Goal: Information Seeking & Learning: Learn about a topic

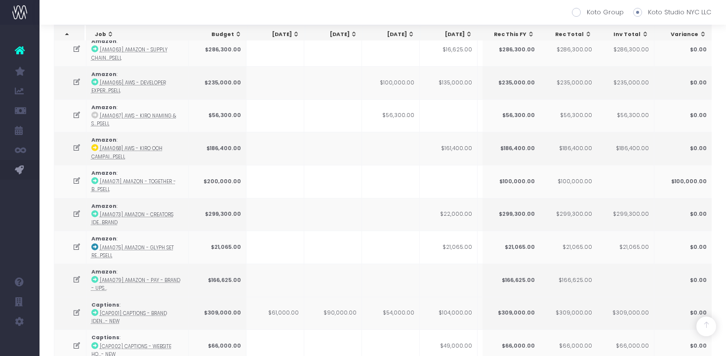
scroll to position [0, 199]
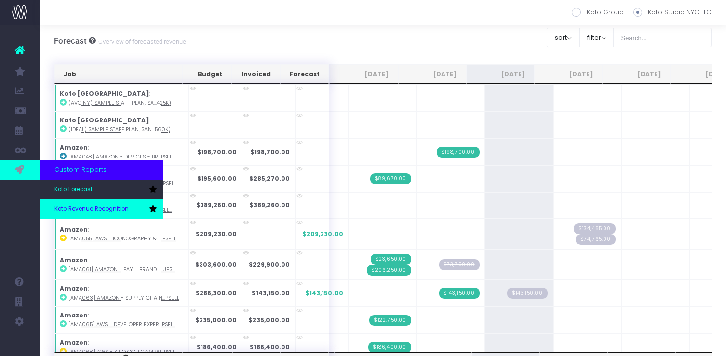
click at [69, 213] on span "Koto Revenue Recognition" at bounding box center [91, 209] width 75 height 9
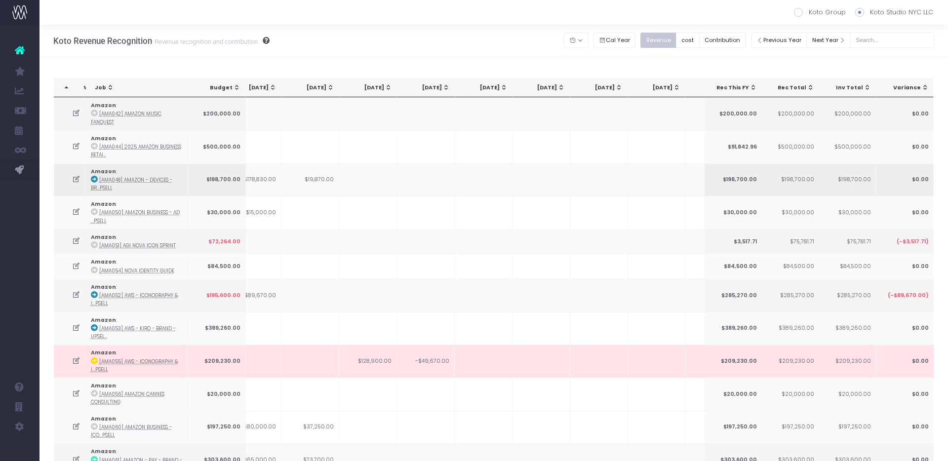
click at [329, 178] on td "$19,870.00" at bounding box center [310, 179] width 58 height 33
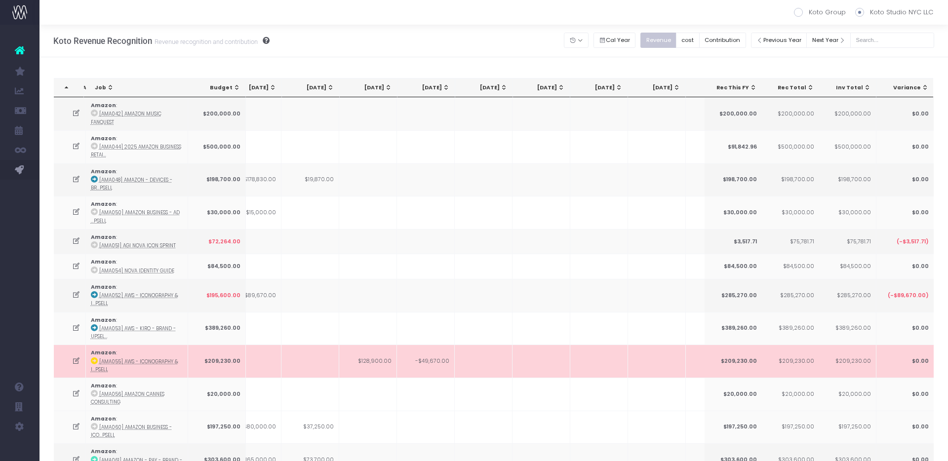
click at [331, 355] on td at bounding box center [310, 361] width 58 height 33
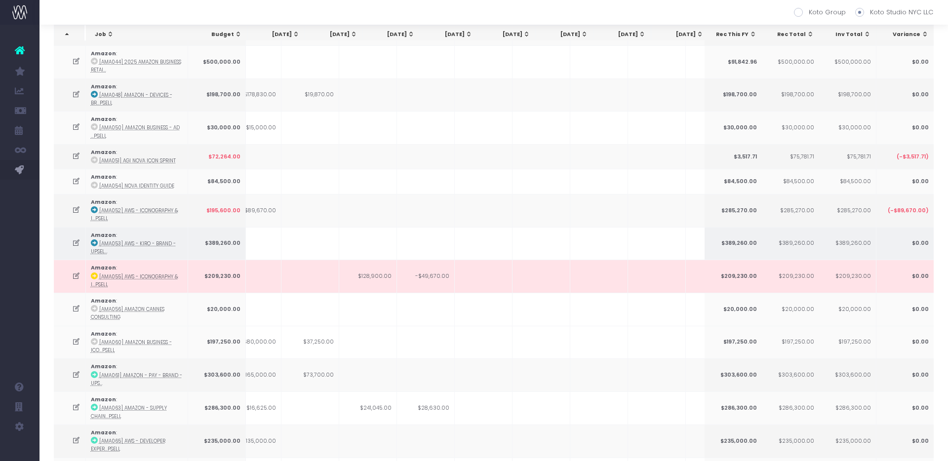
scroll to position [94, 0]
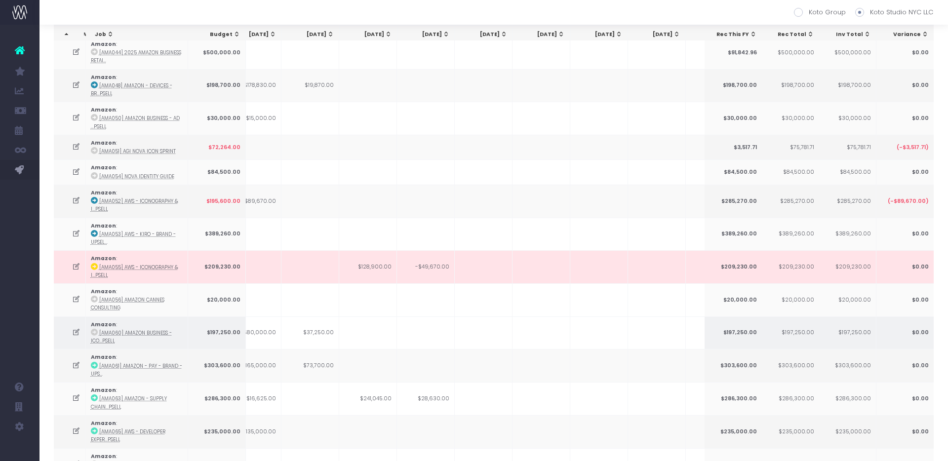
click at [319, 334] on td "$37,250.00" at bounding box center [310, 332] width 58 height 33
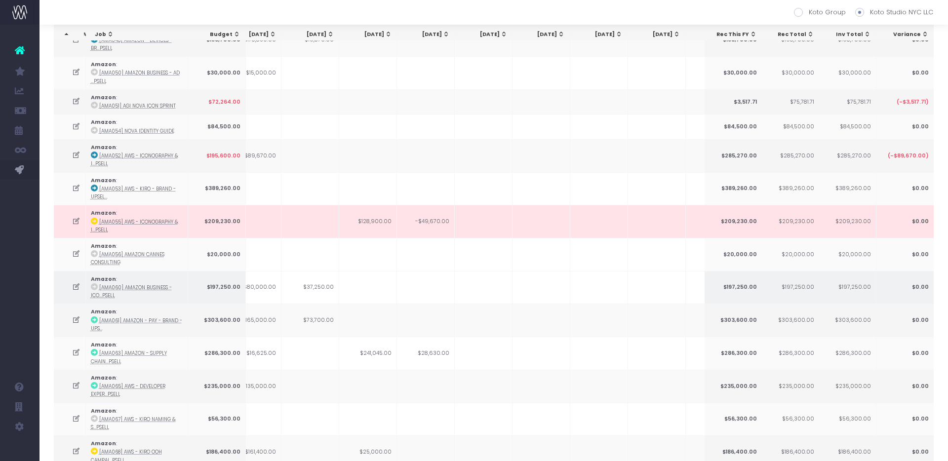
scroll to position [149, 0]
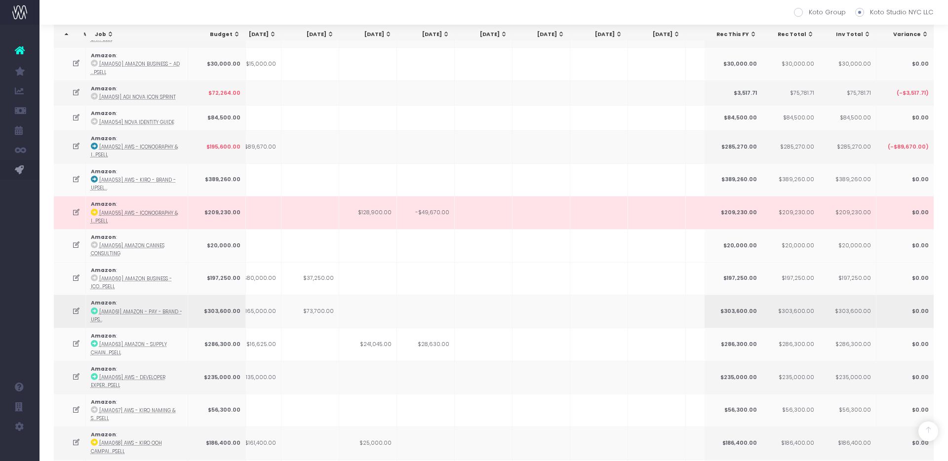
click at [310, 308] on td "$73,700.00" at bounding box center [310, 311] width 58 height 33
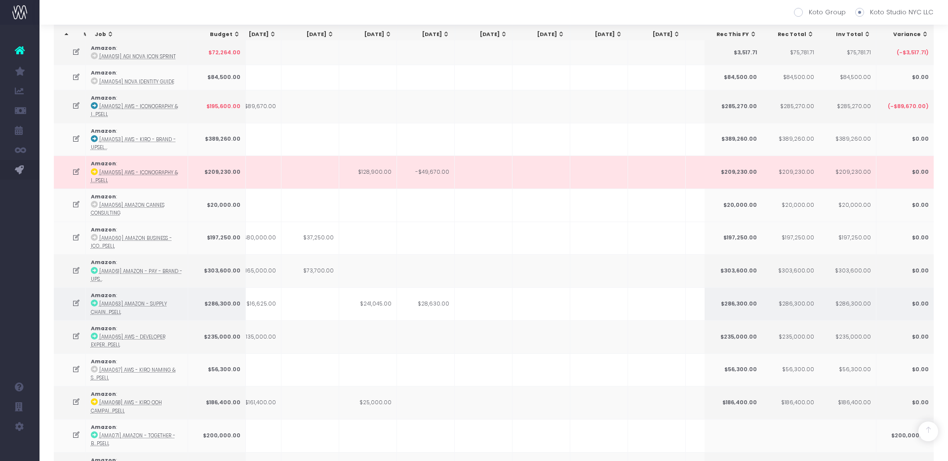
scroll to position [195, 0]
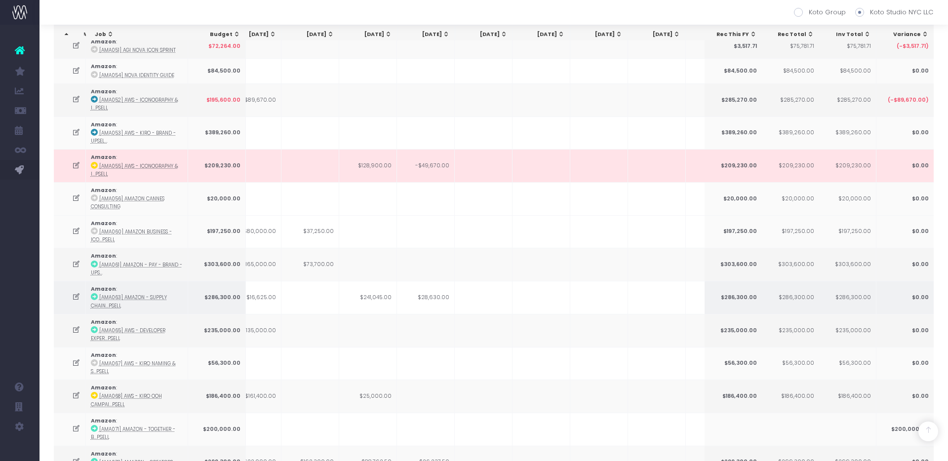
click at [360, 300] on td "$241,045.00" at bounding box center [368, 297] width 58 height 33
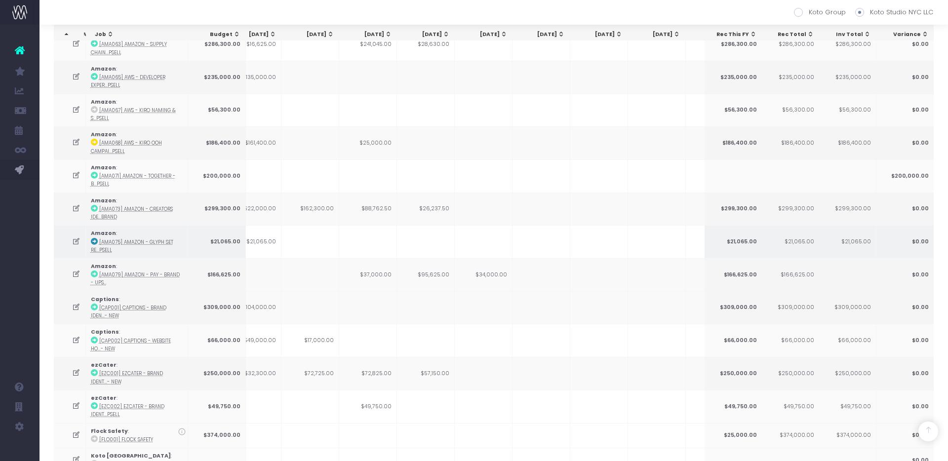
scroll to position [447, 0]
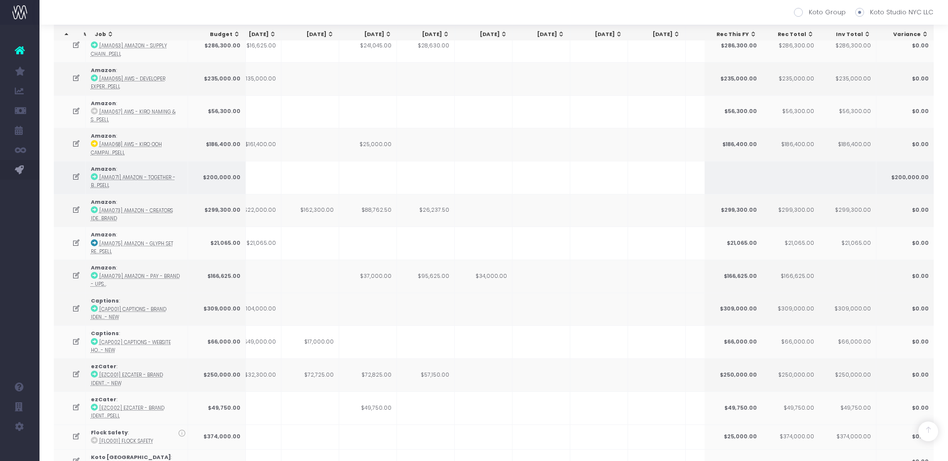
click at [77, 177] on icon at bounding box center [76, 177] width 8 height 8
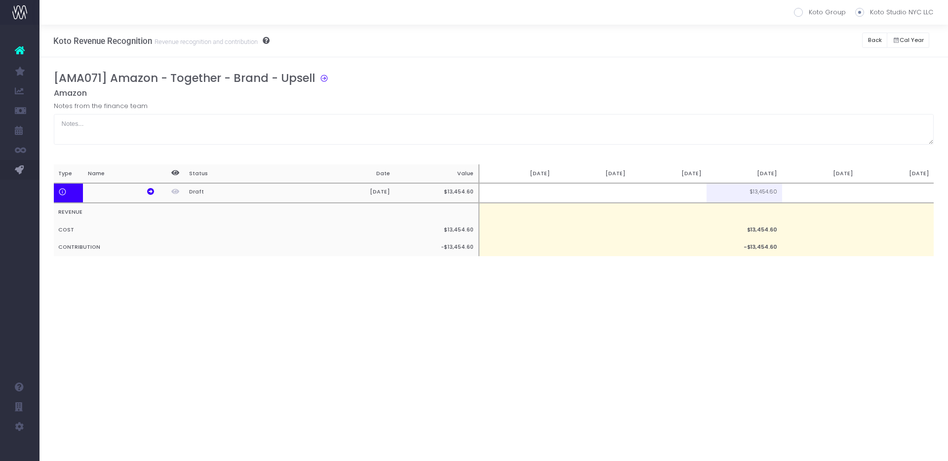
scroll to position [0, 0]
click at [153, 194] on icon at bounding box center [150, 191] width 7 height 7
click at [725, 38] on button "Back" at bounding box center [874, 40] width 25 height 15
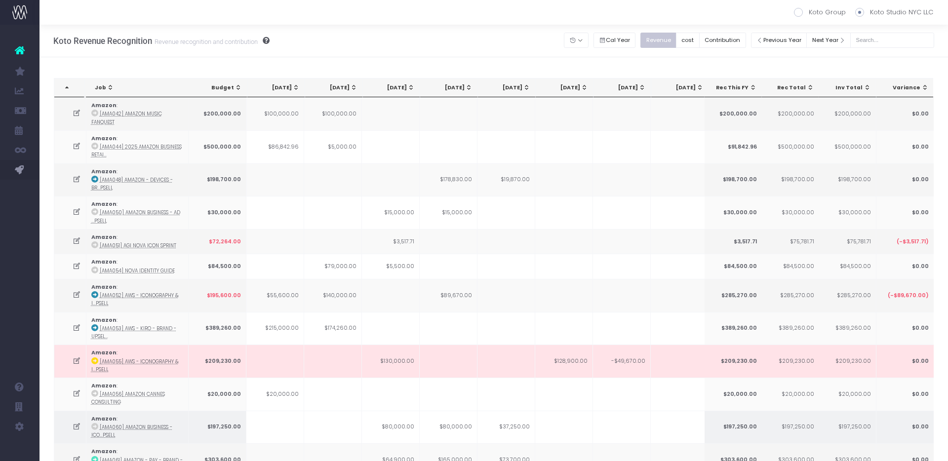
scroll to position [394, 0]
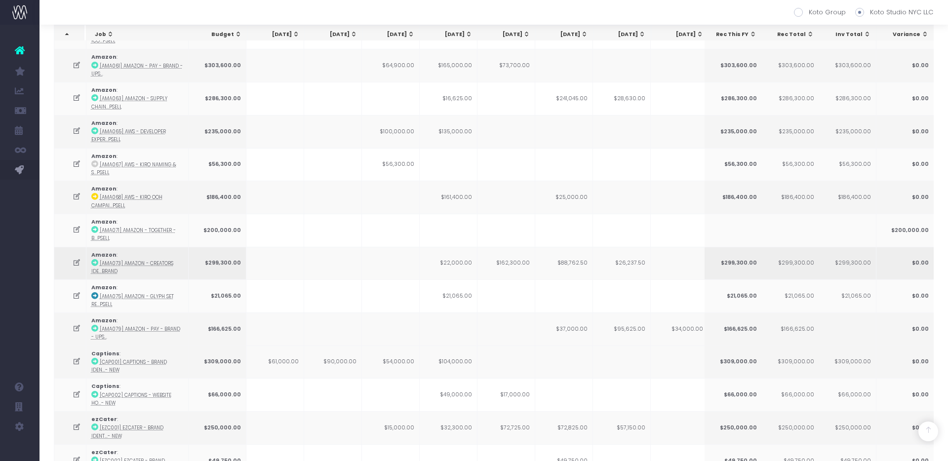
click at [523, 259] on td "$162,300.00" at bounding box center [506, 263] width 58 height 33
click at [518, 263] on td "$162,300.00" at bounding box center [506, 263] width 58 height 33
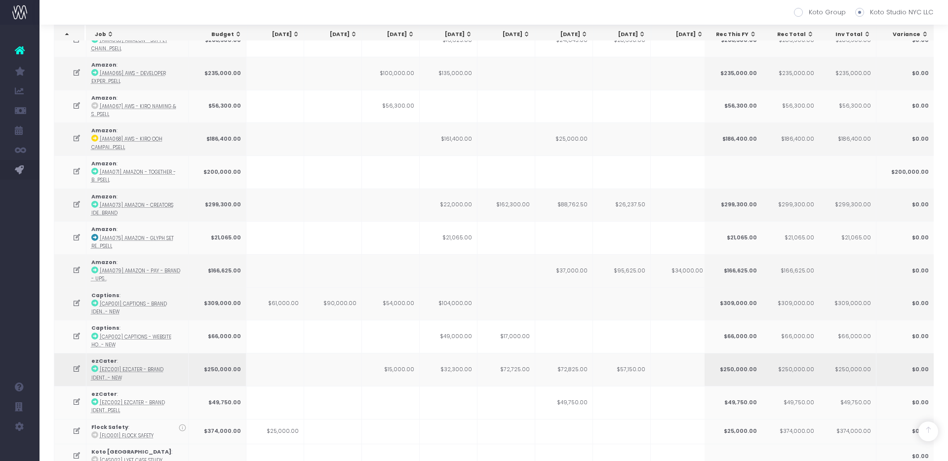
click at [521, 355] on td "$72,725.00" at bounding box center [506, 369] width 58 height 33
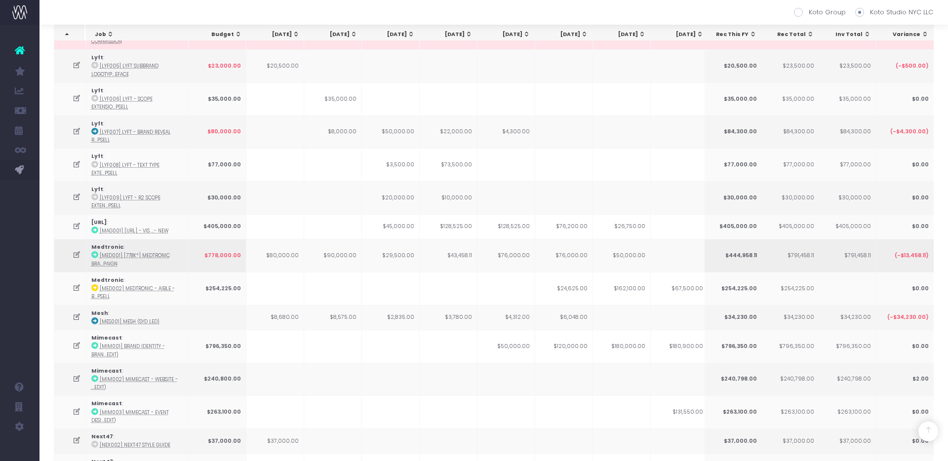
click at [530, 247] on td "$76,000.00" at bounding box center [506, 255] width 58 height 33
click at [521, 226] on td "$128,525.00" at bounding box center [506, 226] width 58 height 25
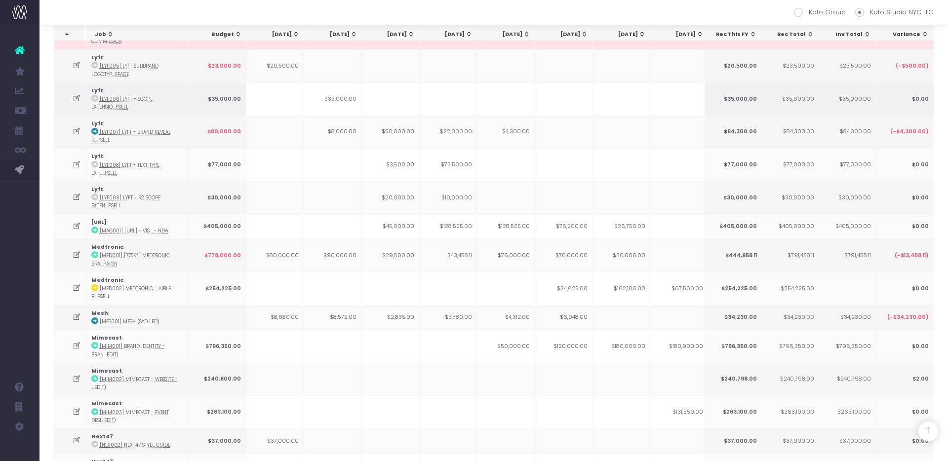
click at [539, 85] on td at bounding box center [564, 98] width 58 height 33
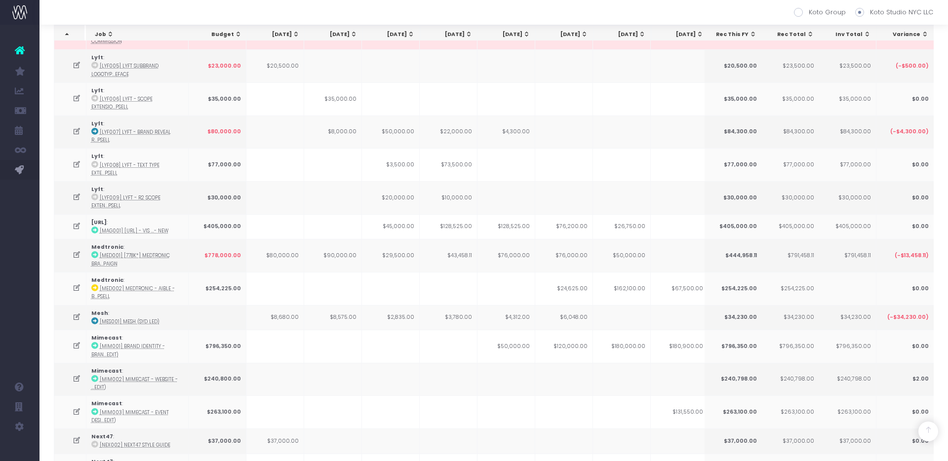
click at [514, 31] on div "[DATE]" at bounding box center [508, 35] width 43 height 8
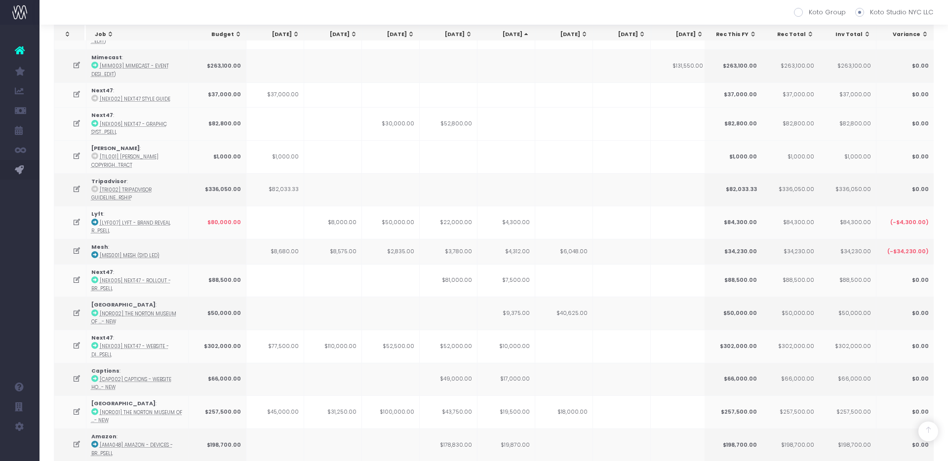
click at [514, 31] on div "[DATE]" at bounding box center [508, 35] width 43 height 8
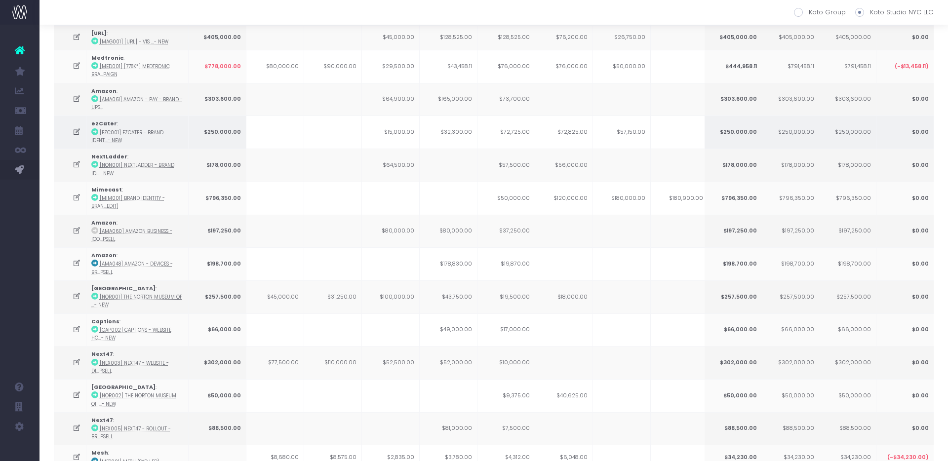
scroll to position [0, 0]
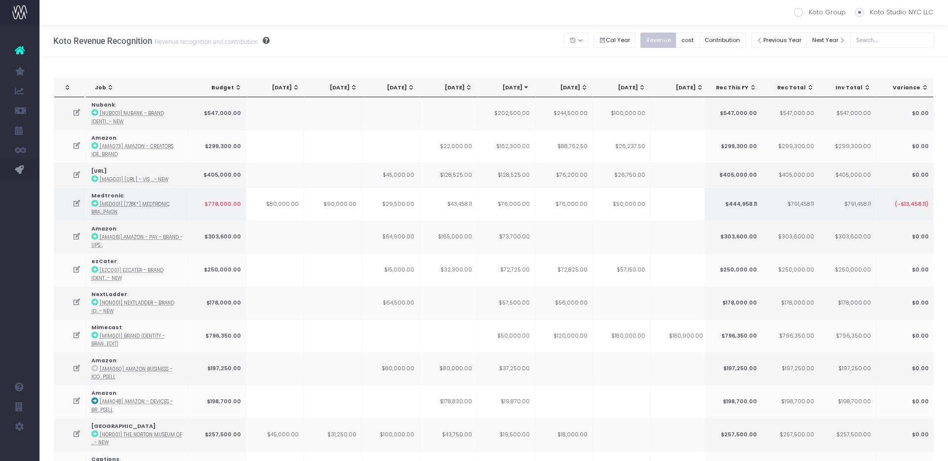
click at [514, 212] on td "$76,000.00" at bounding box center [506, 204] width 58 height 33
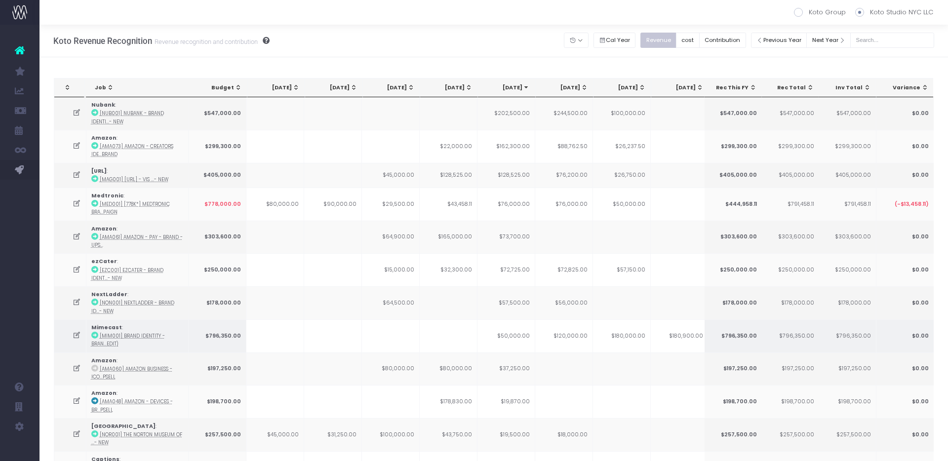
click at [521, 346] on td "$50,000.00" at bounding box center [506, 335] width 58 height 33
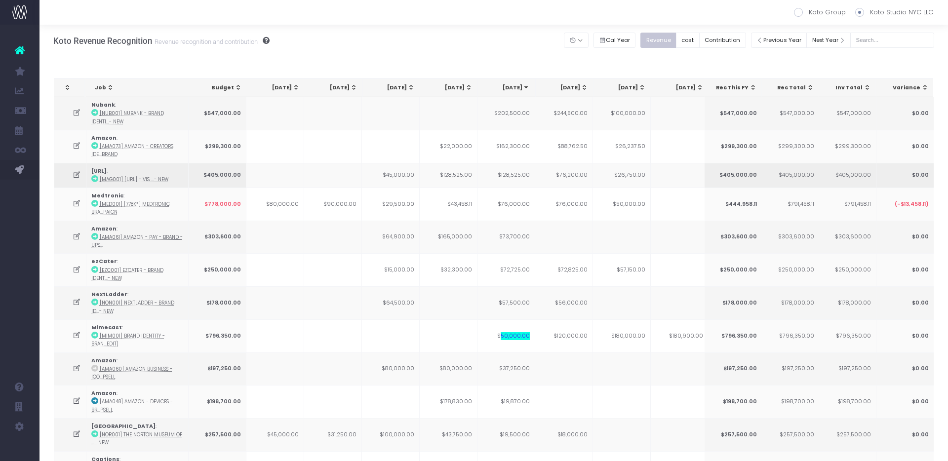
scroll to position [278, 0]
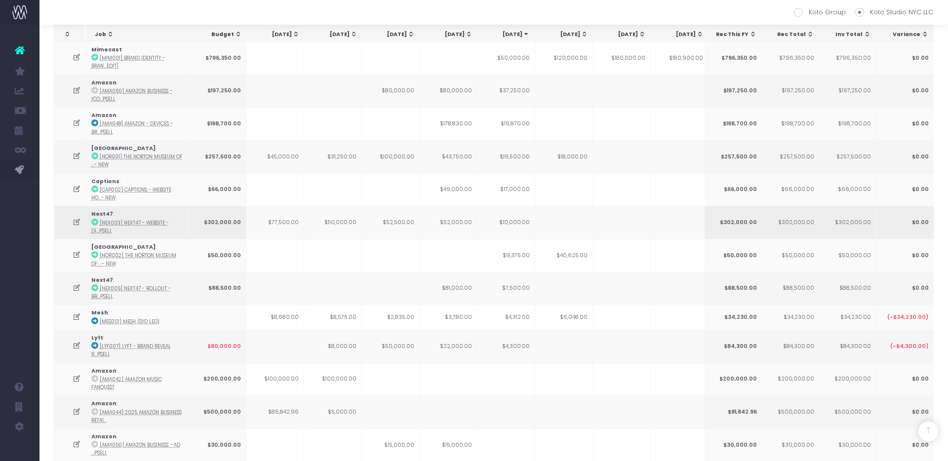
click at [520, 228] on td "$10,000.00" at bounding box center [506, 222] width 58 height 33
click at [509, 289] on td "$7,500.00" at bounding box center [506, 288] width 58 height 33
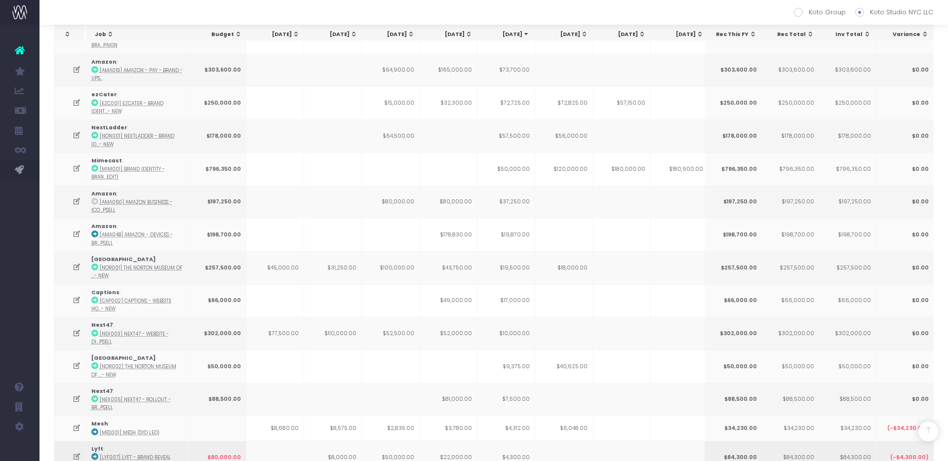
scroll to position [0, 0]
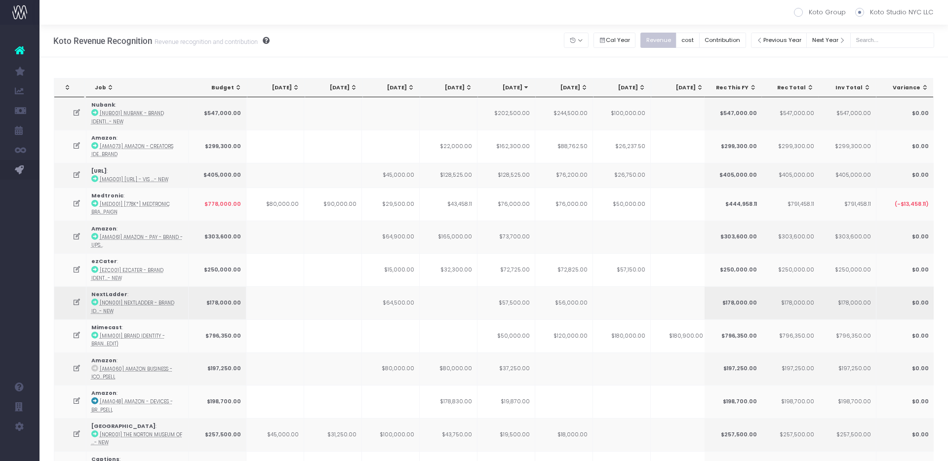
click at [522, 309] on td "$57,500.00" at bounding box center [506, 302] width 58 height 33
click at [499, 355] on td "$19,500.00" at bounding box center [506, 434] width 58 height 33
click at [509, 355] on td "$19,500.00" at bounding box center [506, 434] width 58 height 33
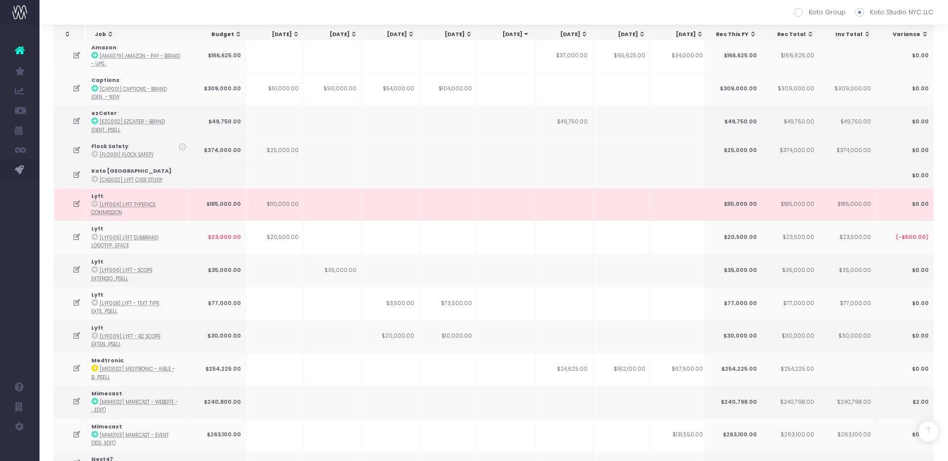
scroll to position [1307, 0]
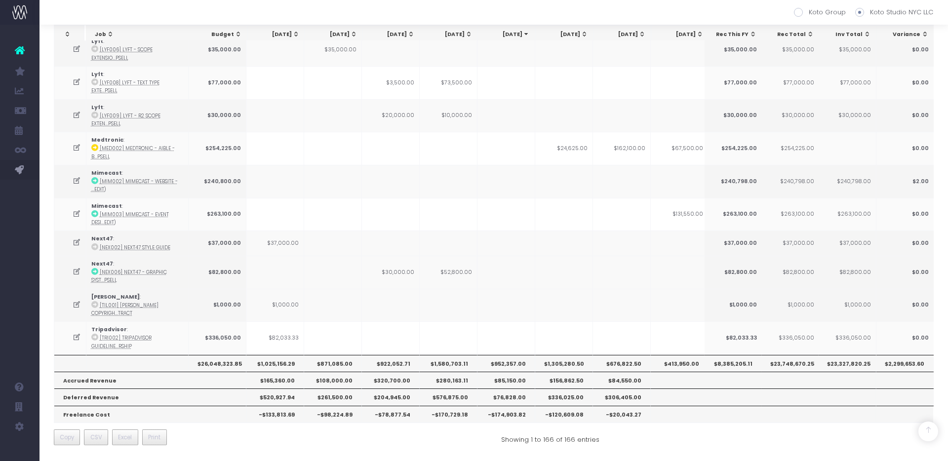
click at [520, 355] on th "$952,357.00" at bounding box center [506, 363] width 58 height 17
click at [394, 250] on td at bounding box center [391, 242] width 58 height 25
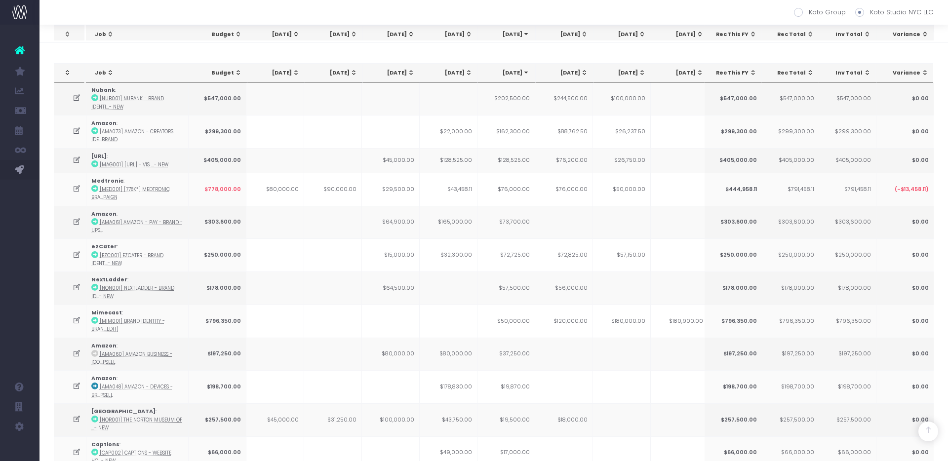
scroll to position [715, 0]
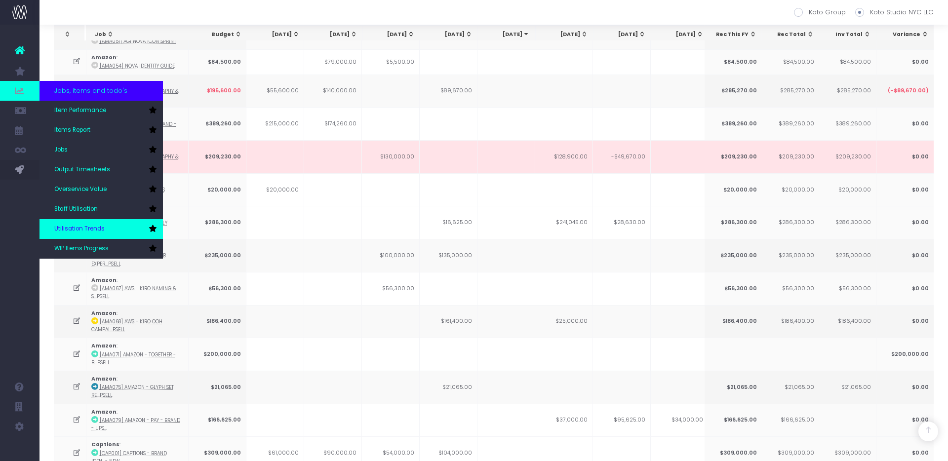
click at [79, 228] on span "Utilisation Trends" at bounding box center [79, 229] width 50 height 9
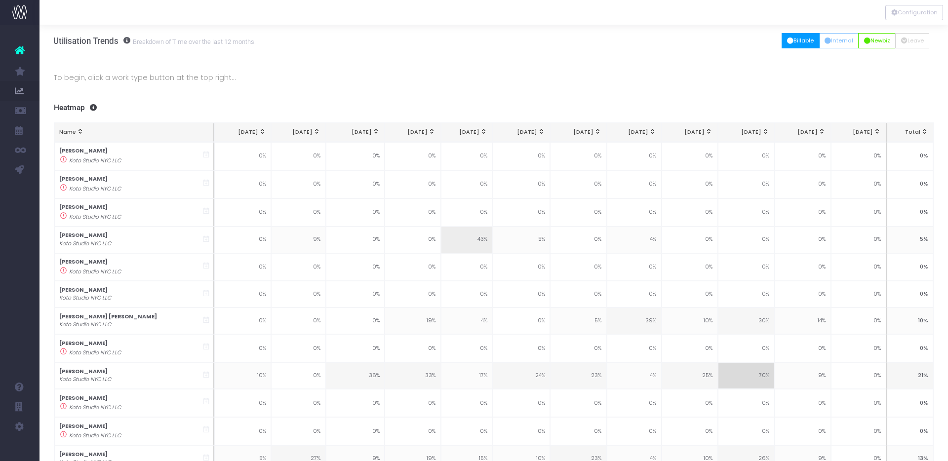
click at [804, 45] on button "Billable" at bounding box center [800, 40] width 38 height 15
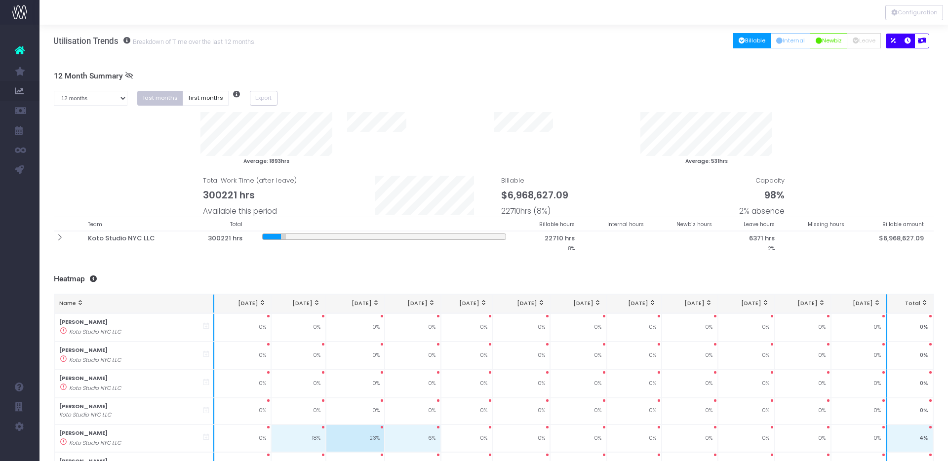
click at [907, 41] on icon "button" at bounding box center [907, 41] width 6 height 0
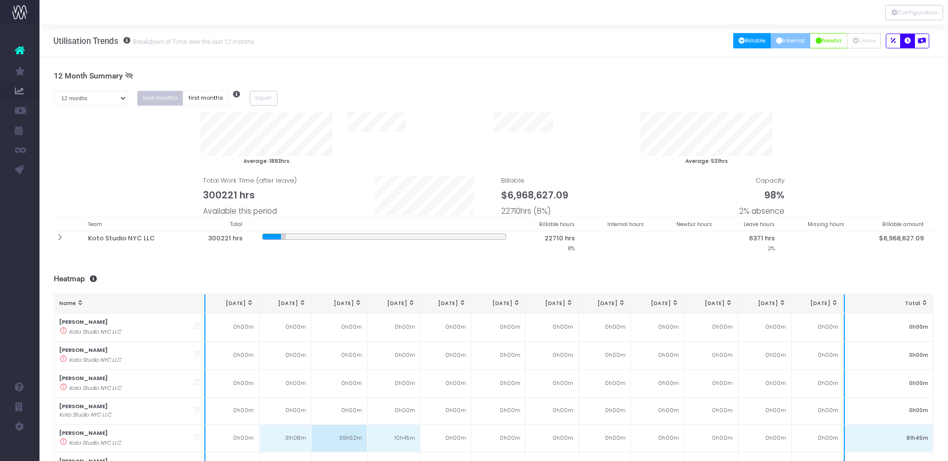
click at [791, 38] on button "Internal" at bounding box center [790, 40] width 40 height 15
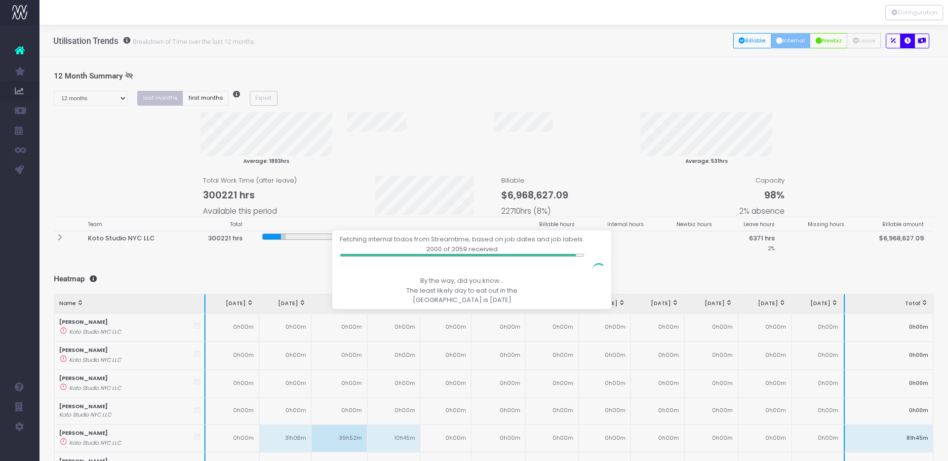
click at [828, 43] on div at bounding box center [474, 230] width 948 height 461
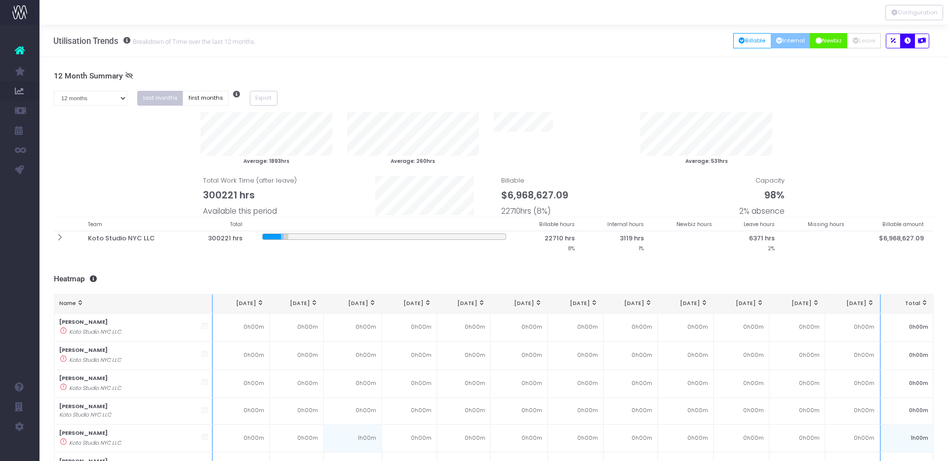
click at [824, 43] on button "Newbiz" at bounding box center [828, 40] width 38 height 15
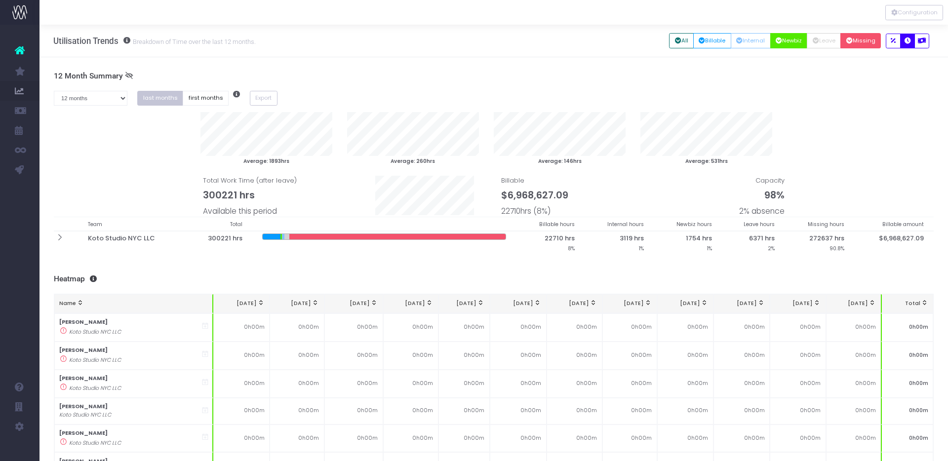
click at [848, 41] on icon "button" at bounding box center [849, 41] width 6 height 0
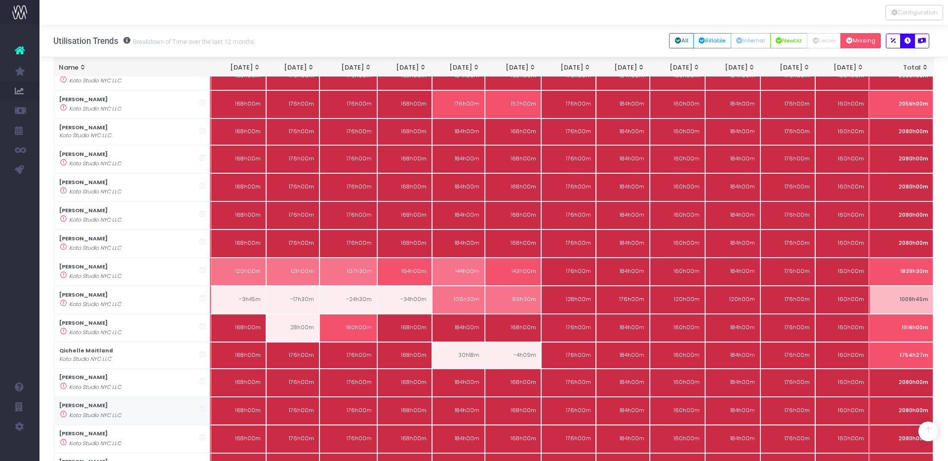
scroll to position [4011, 0]
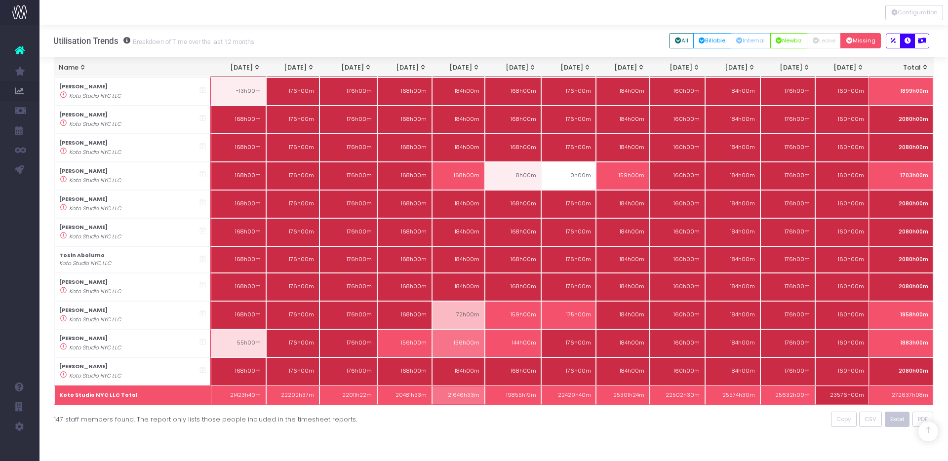
click at [898, 419] on span "Excel" at bounding box center [897, 419] width 14 height 8
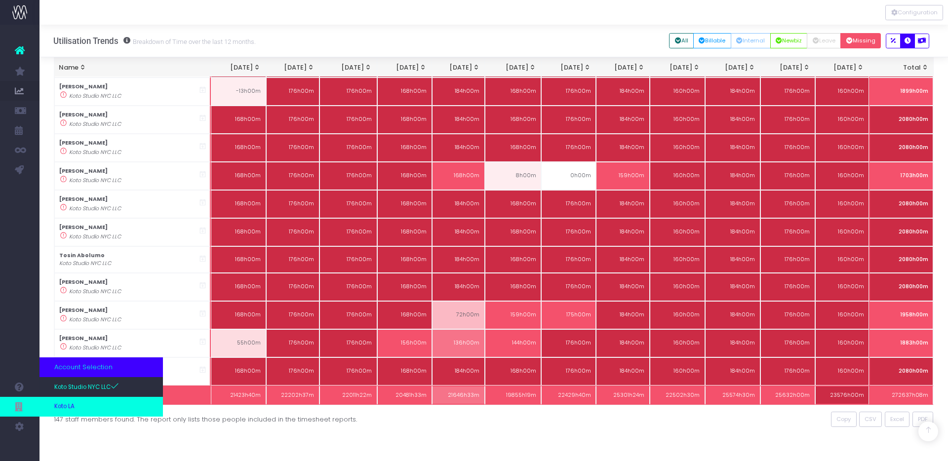
click at [76, 409] on link "Koto LA" at bounding box center [100, 407] width 123 height 20
